Goal: Navigation & Orientation: Find specific page/section

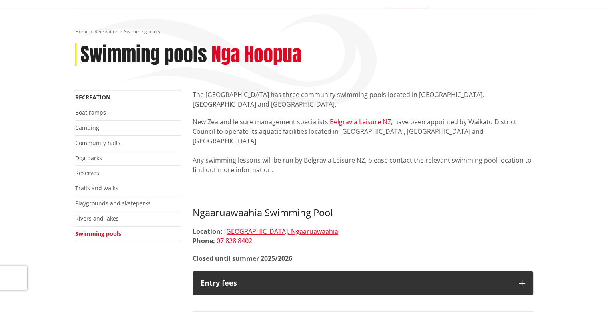
scroll to position [175, 0]
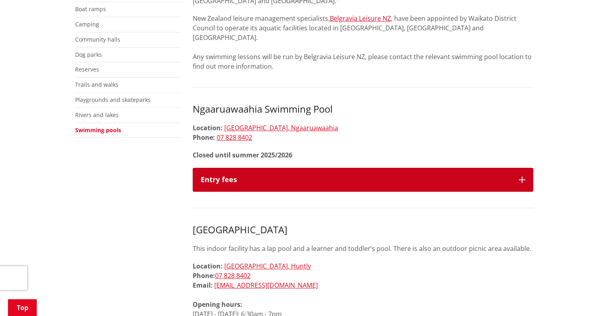
click at [372, 168] on button "Entry fees" at bounding box center [363, 180] width 341 height 24
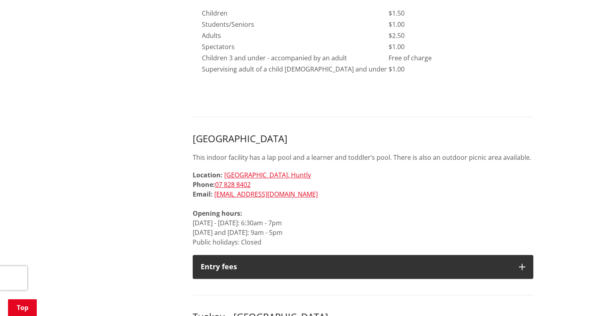
scroll to position [449, 0]
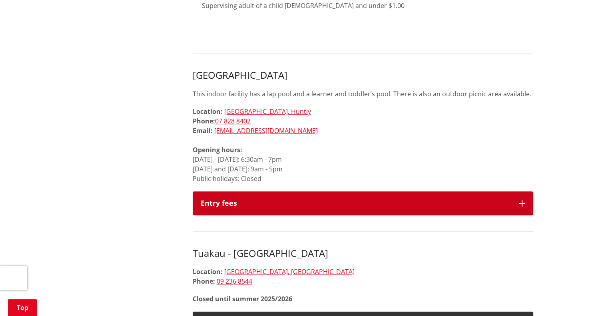
click at [496, 200] on div "Entry fees" at bounding box center [356, 204] width 310 height 8
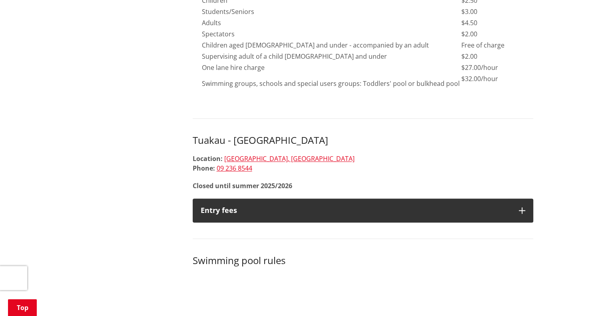
scroll to position [681, 0]
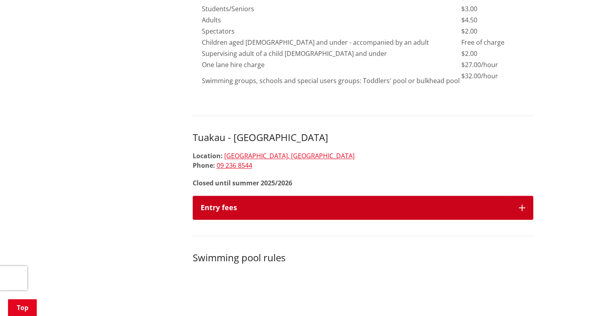
click at [496, 196] on button "Entry fees" at bounding box center [363, 208] width 341 height 24
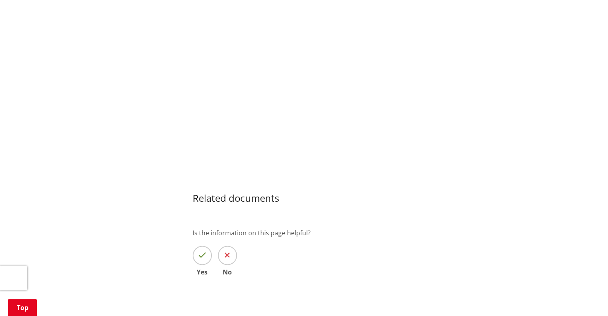
scroll to position [1001, 0]
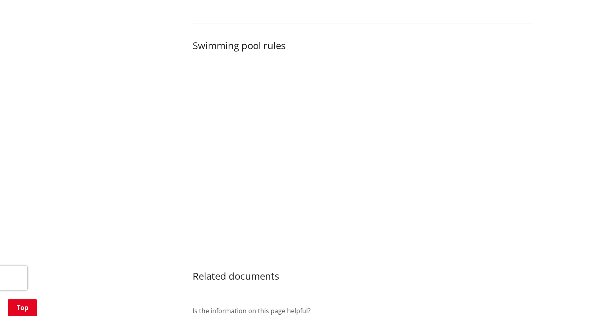
click at [362, 259] on h3 "Related documents" at bounding box center [363, 270] width 341 height 23
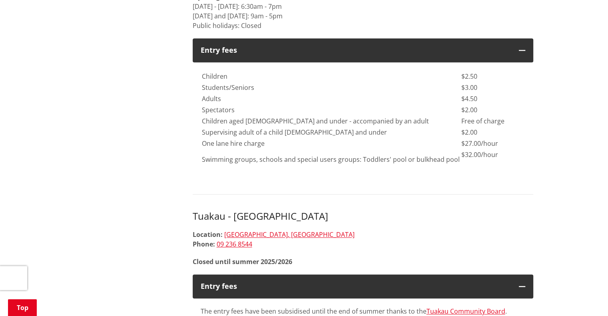
scroll to position [604, 0]
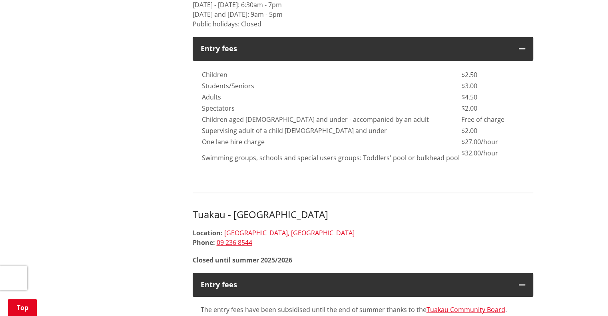
click at [267, 229] on link "Escotts Road, Tuakau" at bounding box center [289, 233] width 130 height 9
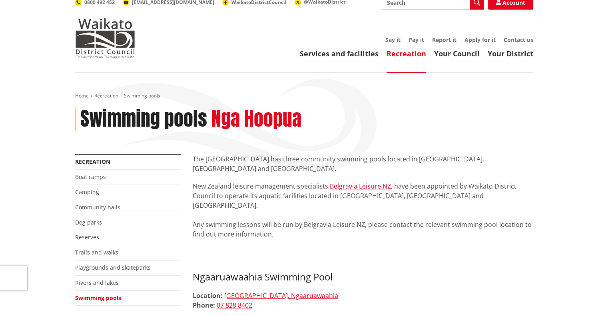
scroll to position [0, 0]
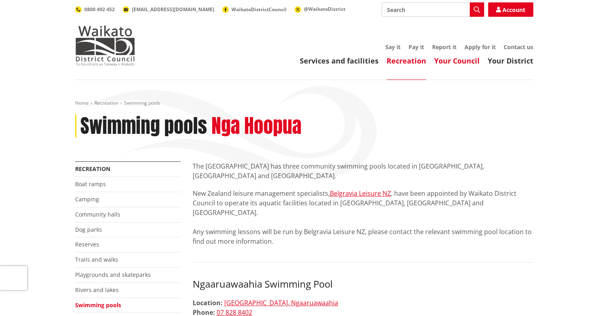
click at [473, 62] on link "Your Council" at bounding box center [457, 61] width 46 height 10
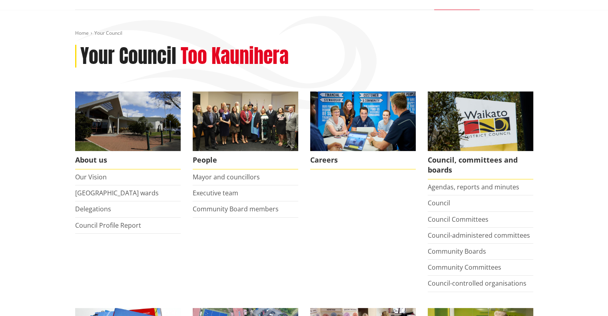
scroll to position [70, 0]
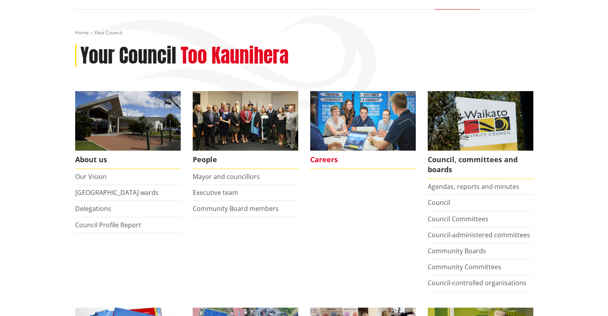
click at [334, 159] on span "Careers" at bounding box center [363, 160] width 106 height 18
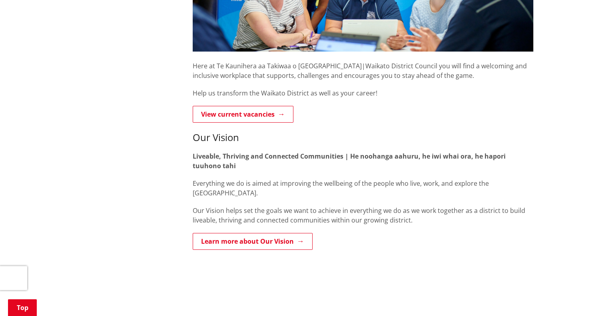
scroll to position [237, 0]
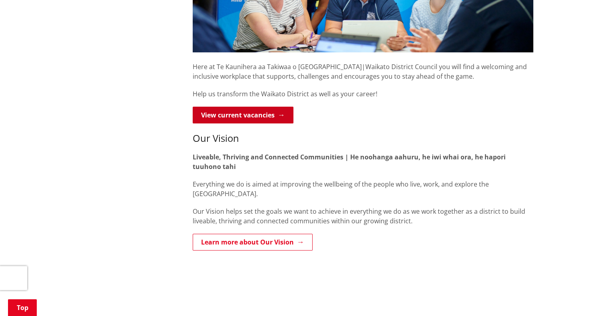
click at [245, 121] on link "View current vacancies" at bounding box center [243, 115] width 101 height 17
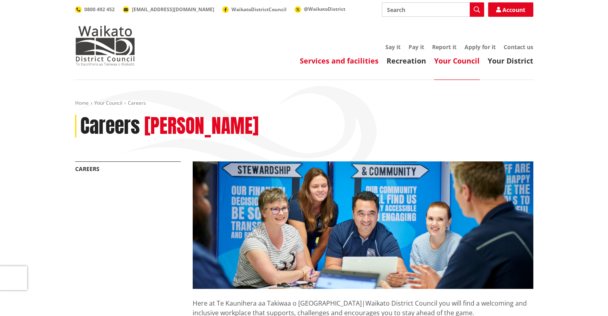
click at [351, 65] on link "Services and facilities" at bounding box center [339, 61] width 79 height 10
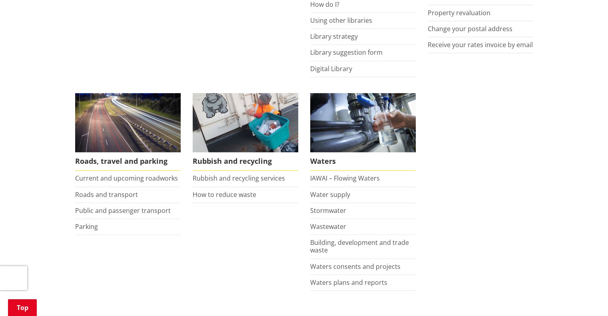
scroll to position [507, 0]
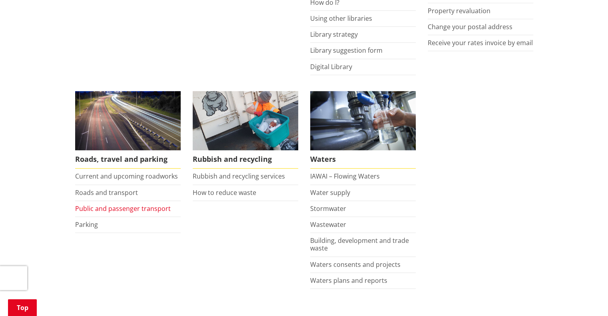
click at [150, 207] on link "Public and passenger transport" at bounding box center [123, 208] width 96 height 9
